Goal: Find specific page/section: Find specific page/section

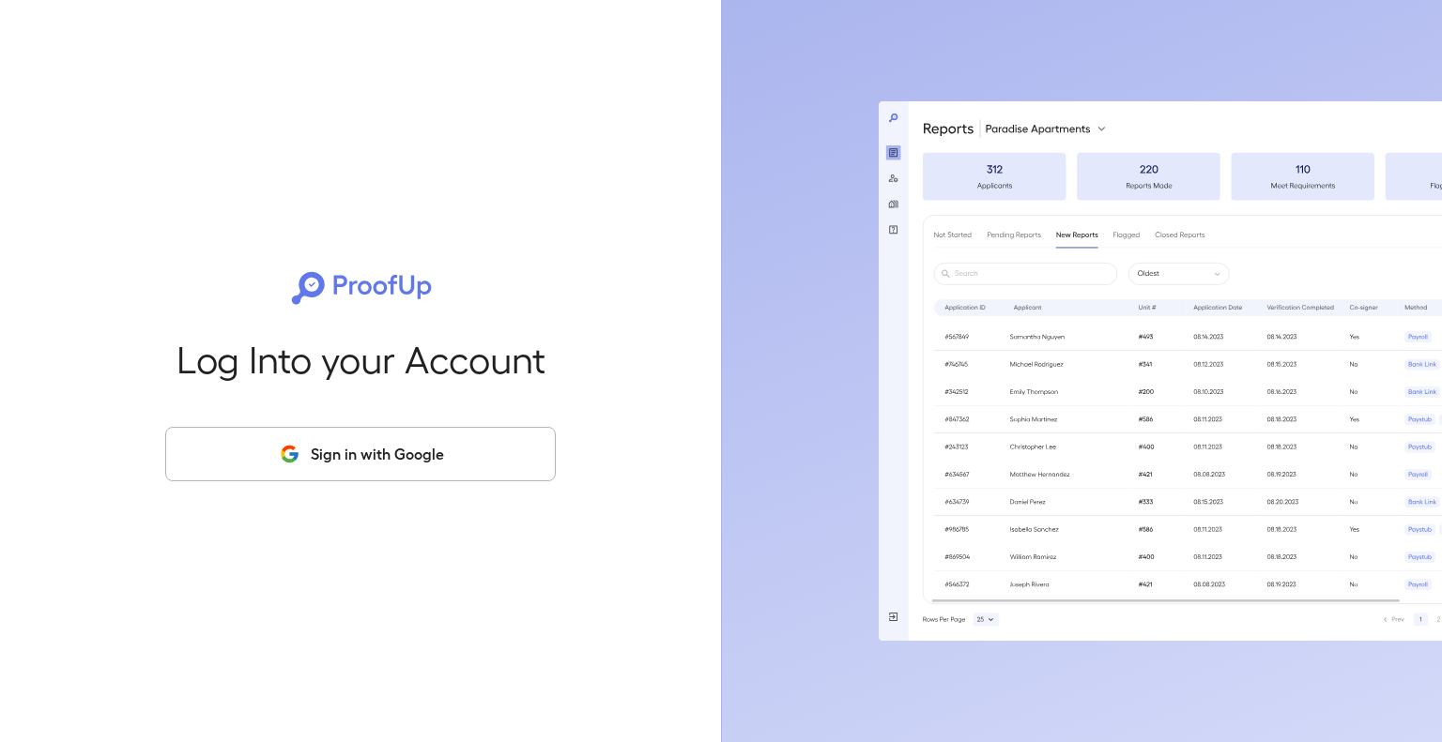
click at [447, 446] on button "Sign in with Google" at bounding box center [360, 454] width 390 height 54
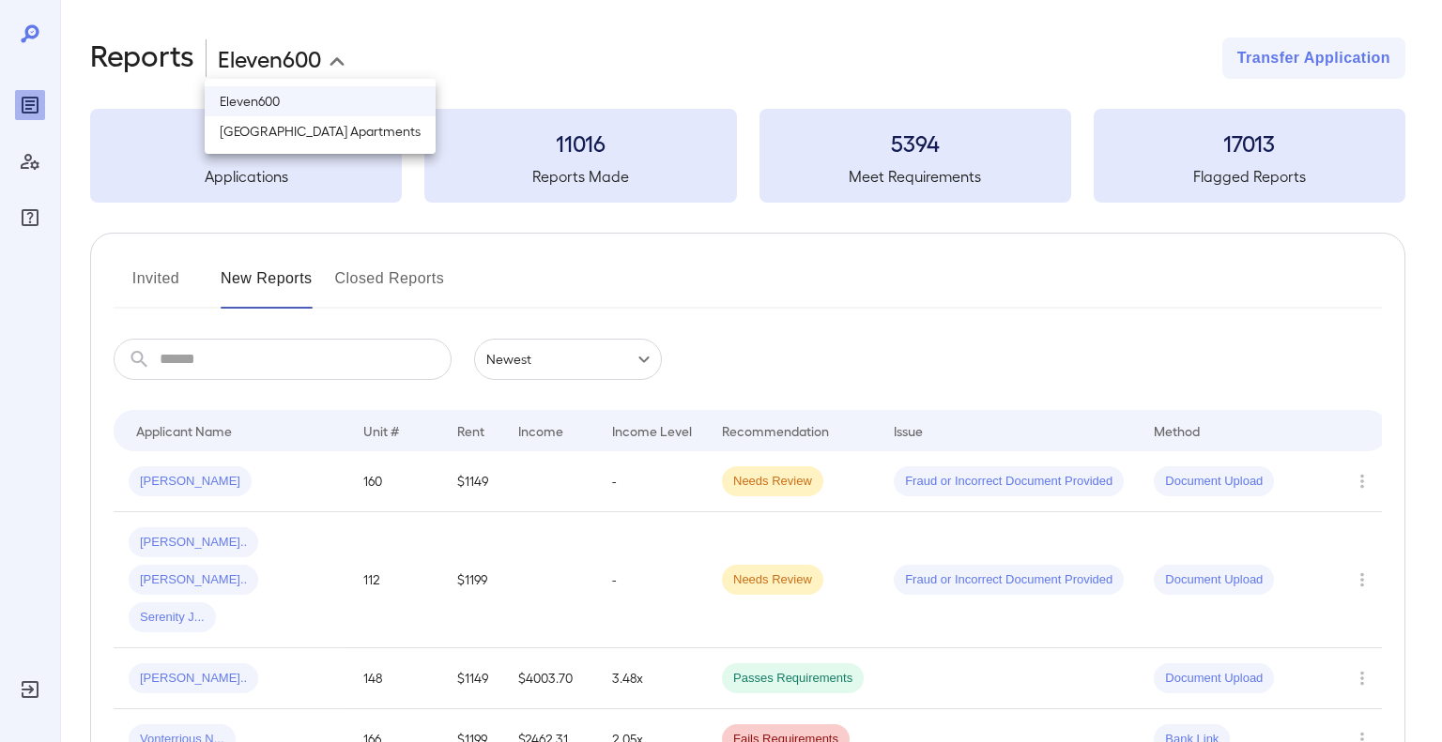
click at [282, 56] on body "**********" at bounding box center [721, 371] width 1442 height 742
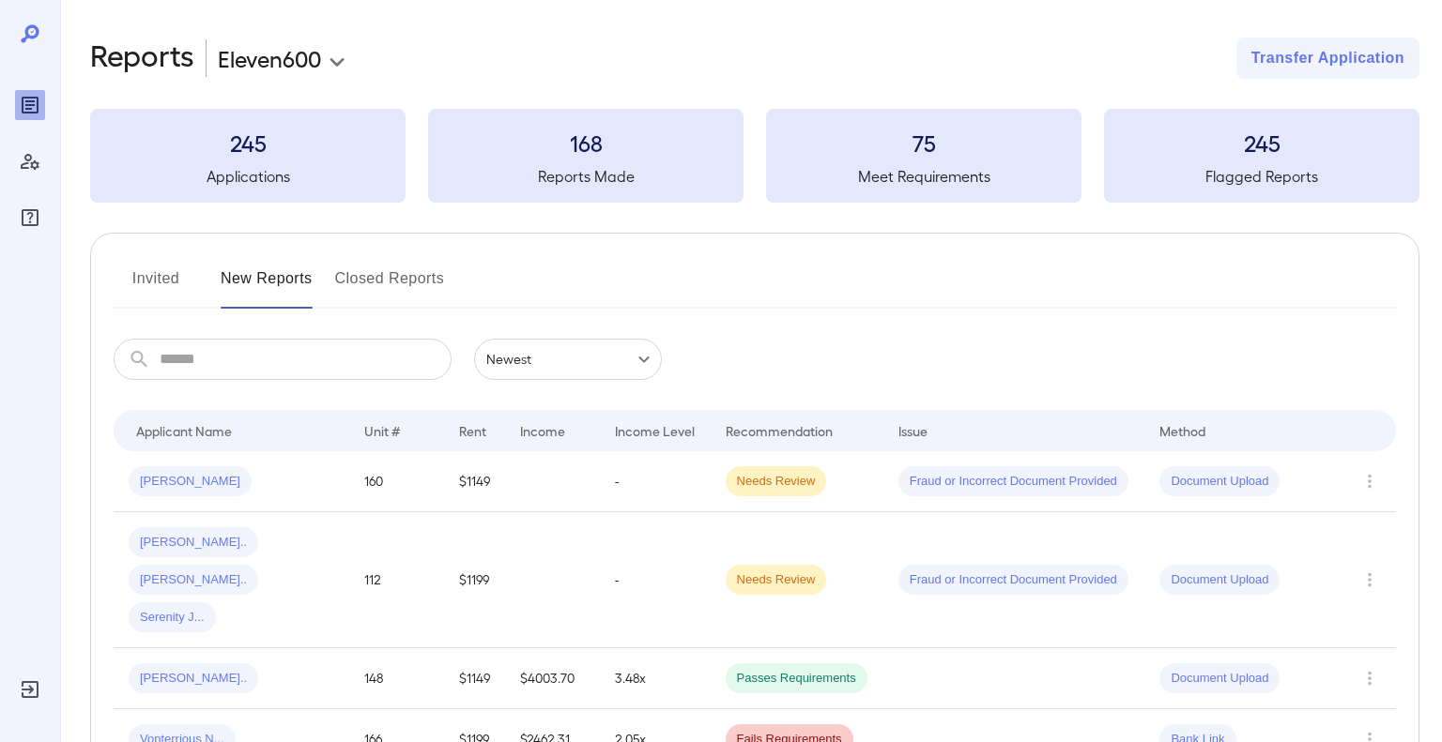
click at [299, 55] on body "**********" at bounding box center [721, 371] width 1442 height 742
